Goal: Transaction & Acquisition: Purchase product/service

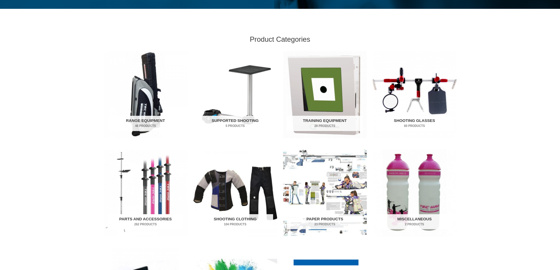
scroll to position [176, 0]
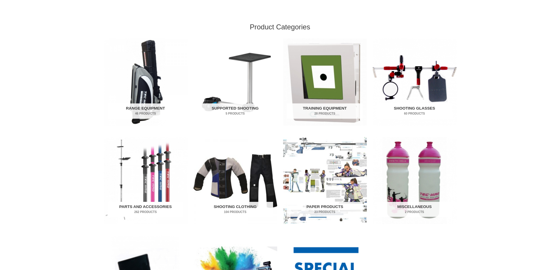
click at [129, 208] on h2 "Parts and Accessories 262 Products" at bounding box center [146, 209] width 76 height 15
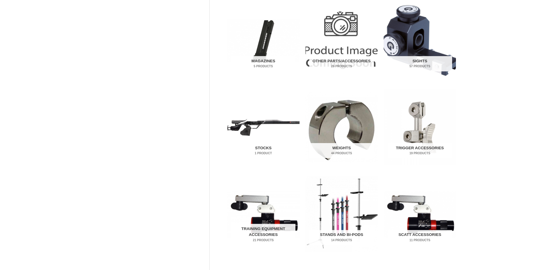
scroll to position [251, 0]
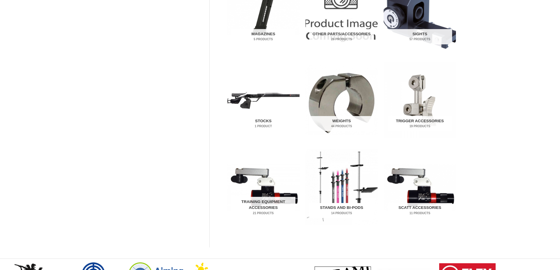
click at [328, 208] on h2 "Stands and Bi-pods 14 Products" at bounding box center [341, 210] width 64 height 15
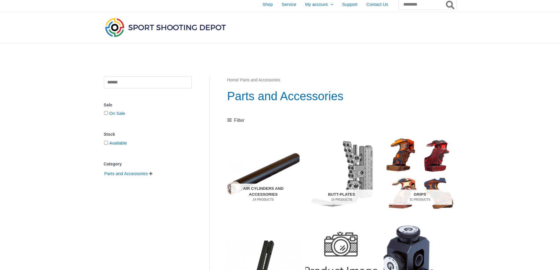
scroll to position [0, 0]
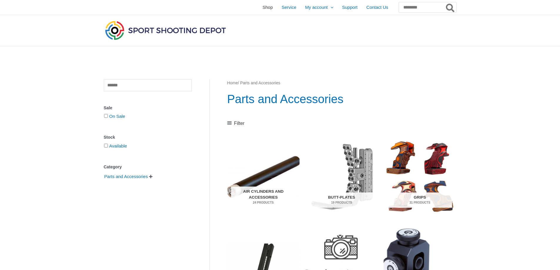
click at [263, 10] on span "Shop" at bounding box center [268, 7] width 10 height 15
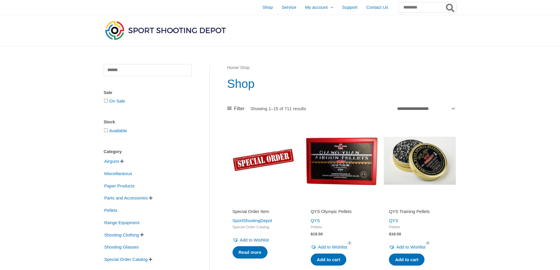
scroll to position [88, 0]
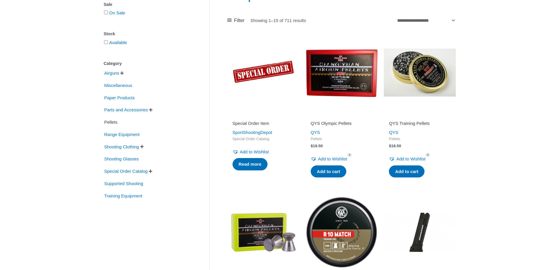
click at [114, 122] on span "Pellets" at bounding box center [111, 122] width 14 height 10
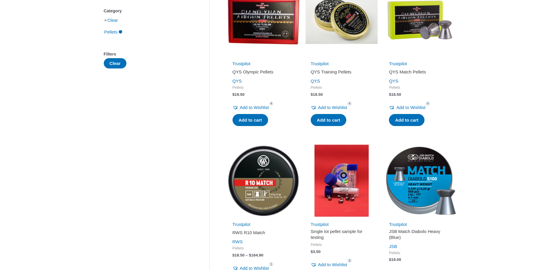
scroll to position [88, 0]
